Goal: Find contact information: Obtain details needed to contact an individual or organization

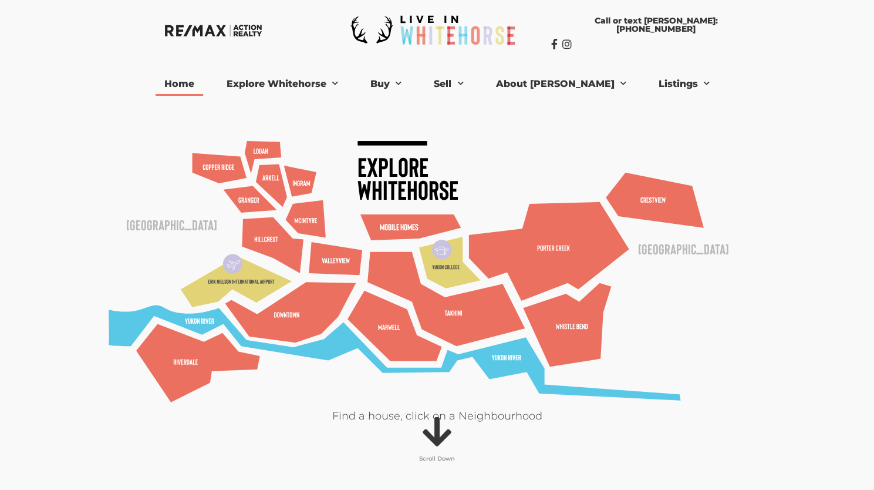
click at [549, 247] on icon at bounding box center [550, 247] width 2 height 5
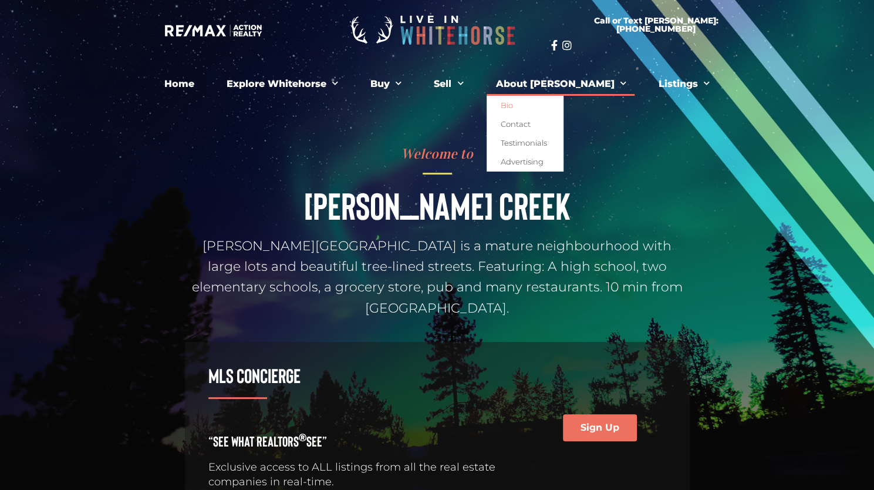
click at [542, 106] on link "Bio" at bounding box center [525, 105] width 76 height 19
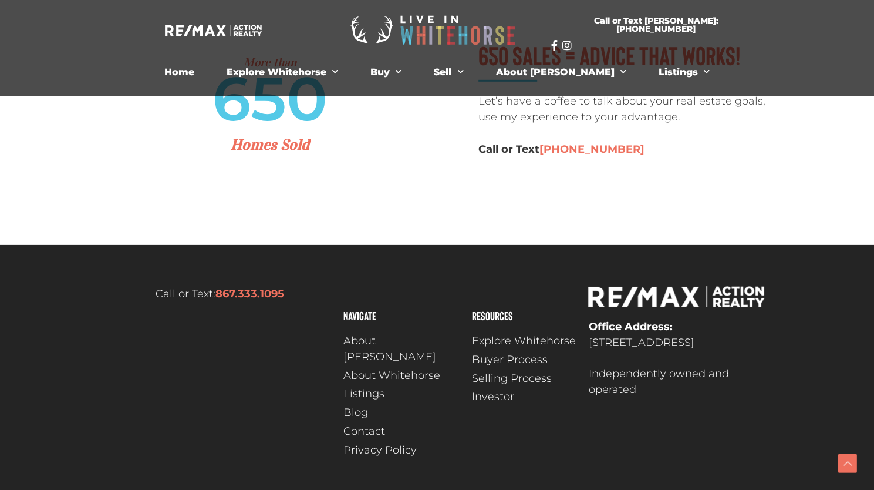
scroll to position [2115, 0]
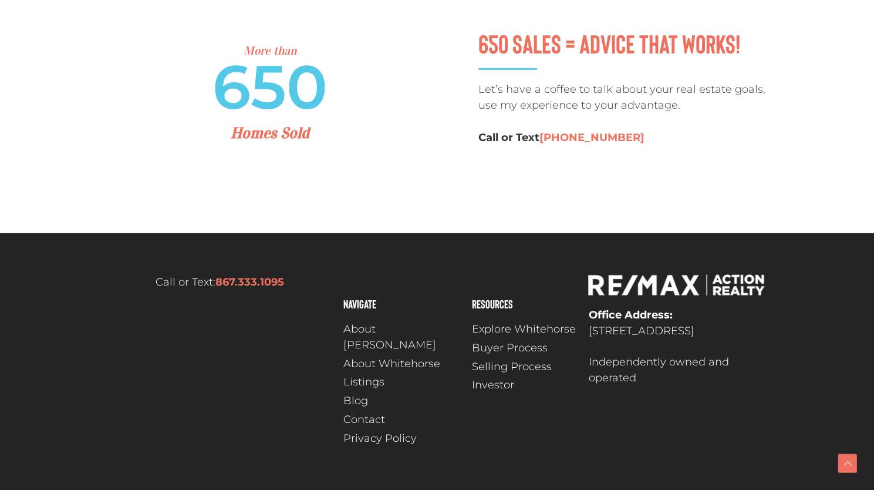
click at [361, 411] on span "Contact" at bounding box center [364, 419] width 42 height 16
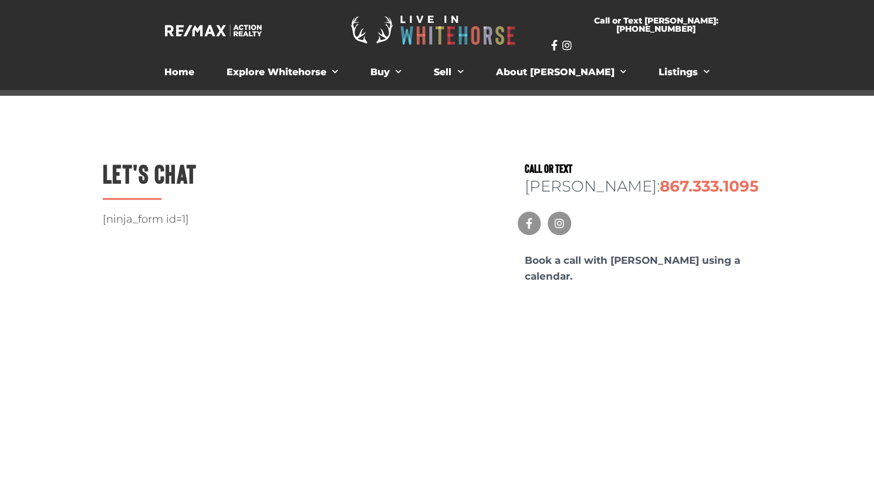
scroll to position [176, 0]
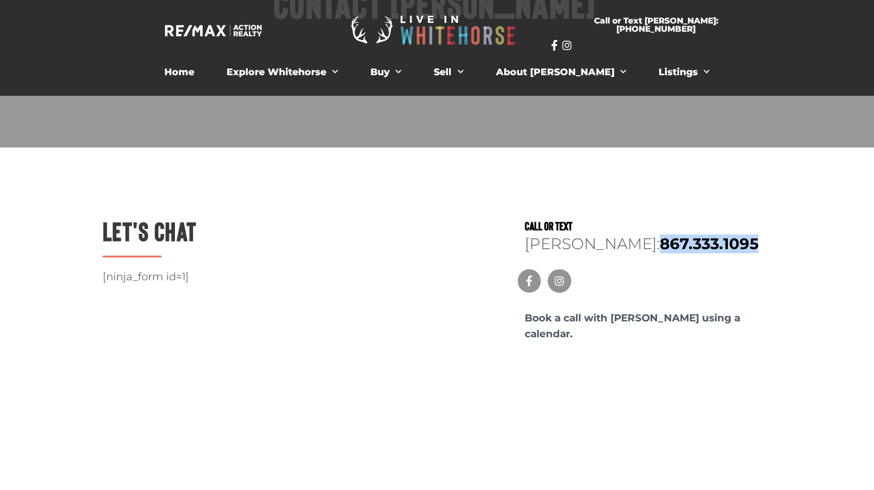
drag, startPoint x: 659, startPoint y: 240, endPoint x: 571, endPoint y: 244, distance: 88.7
click at [571, 244] on p "[PERSON_NAME]: 867.333.1095" at bounding box center [648, 244] width 247 height 16
copy b "867.333.1095"
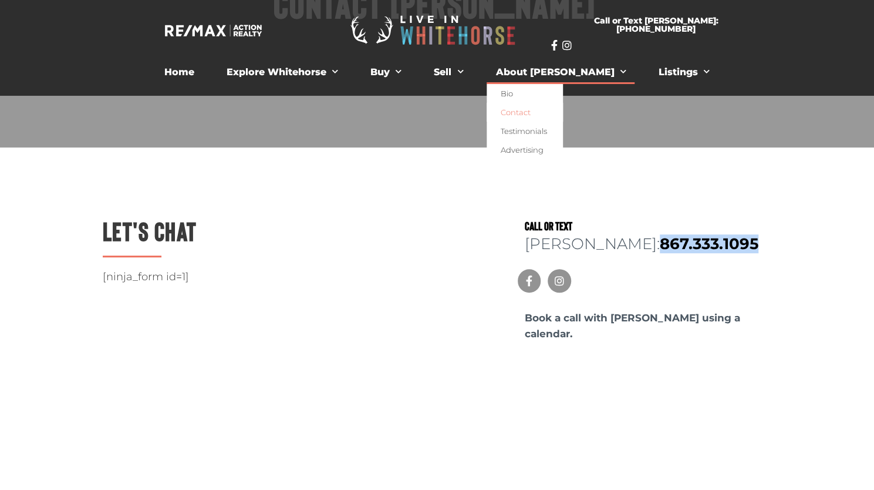
click at [551, 113] on link "Contact" at bounding box center [525, 112] width 76 height 19
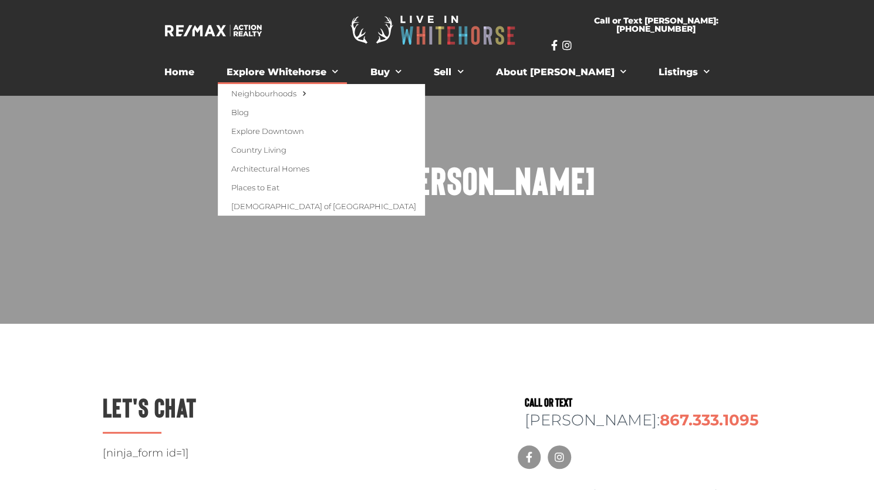
click at [225, 26] on img at bounding box center [213, 31] width 97 height 12
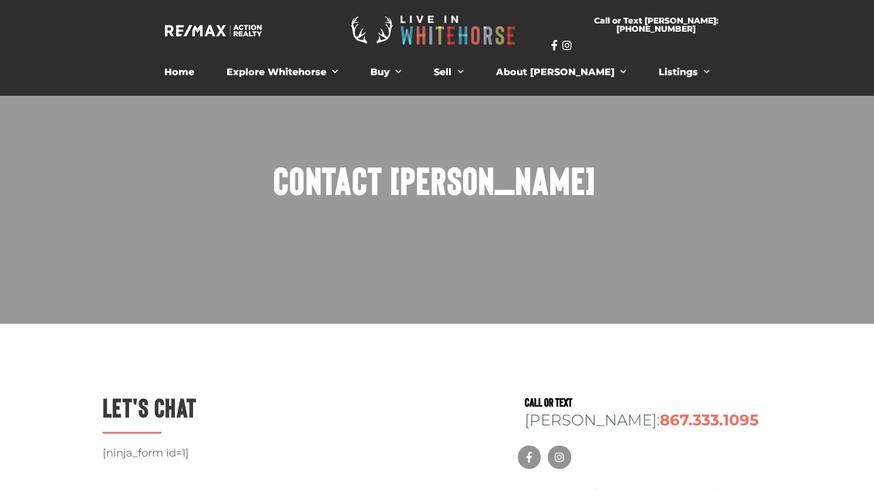
click at [425, 18] on img at bounding box center [434, 30] width 185 height 49
